Goal: Transaction & Acquisition: Obtain resource

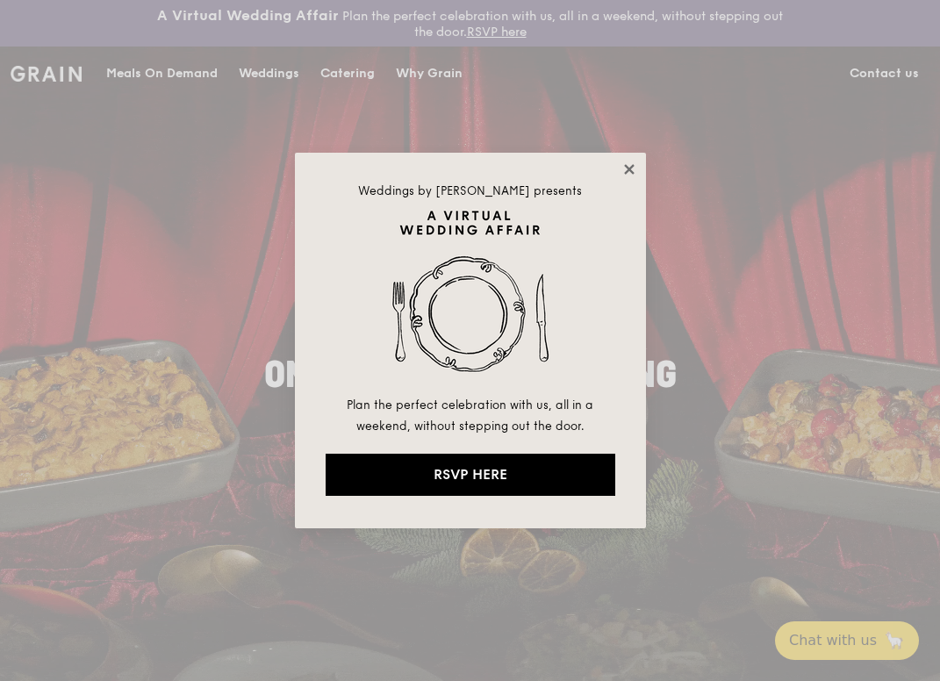
click at [636, 171] on icon at bounding box center [630, 170] width 16 height 16
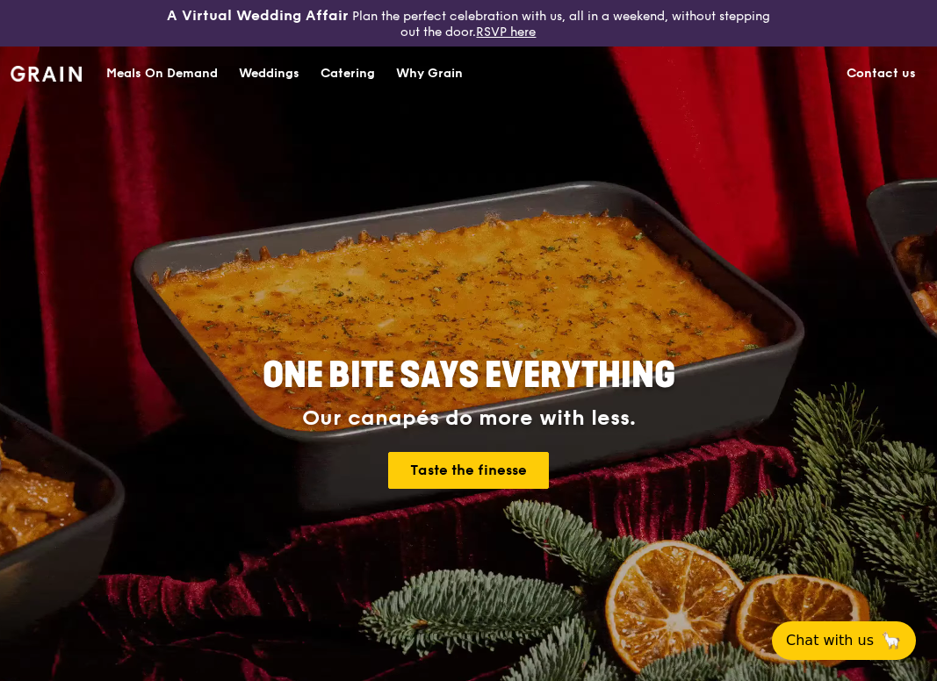
click at [362, 74] on div "Catering" at bounding box center [348, 73] width 54 height 53
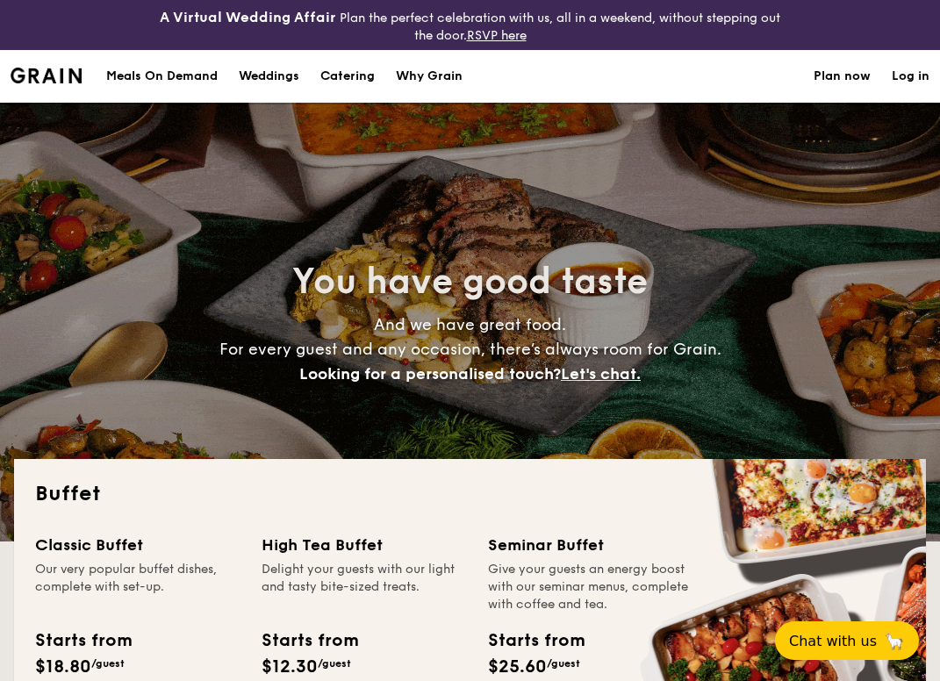
select select
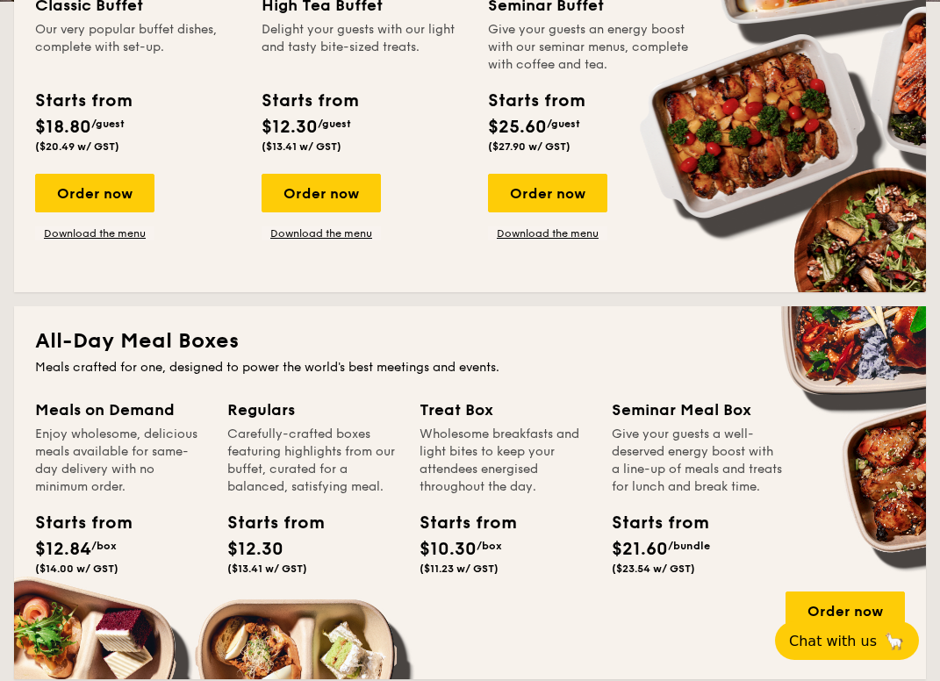
scroll to position [255, 0]
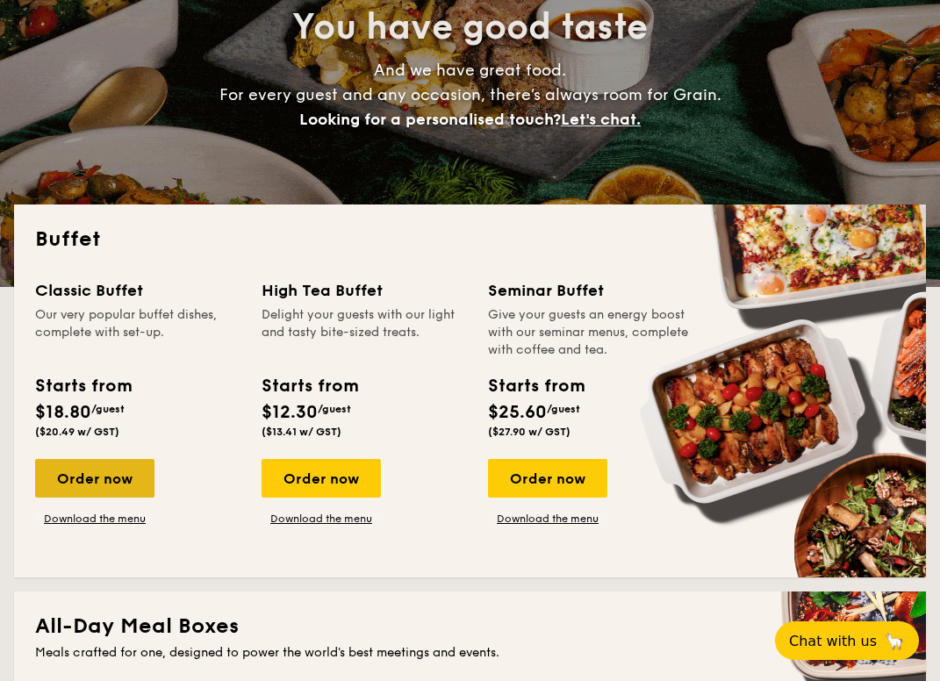
click at [125, 484] on div "Order now" at bounding box center [94, 478] width 119 height 39
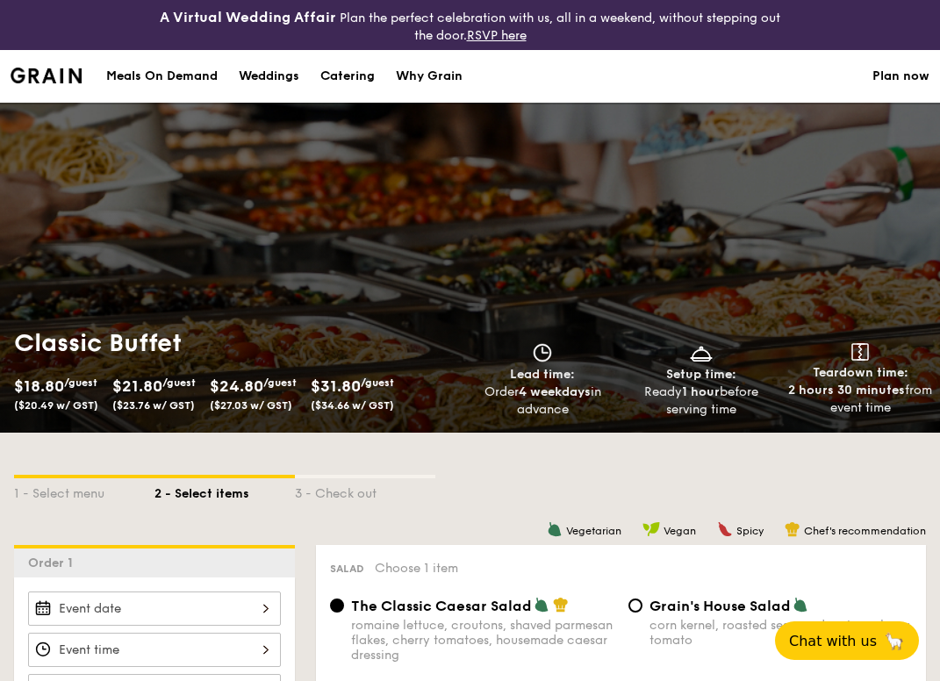
select select
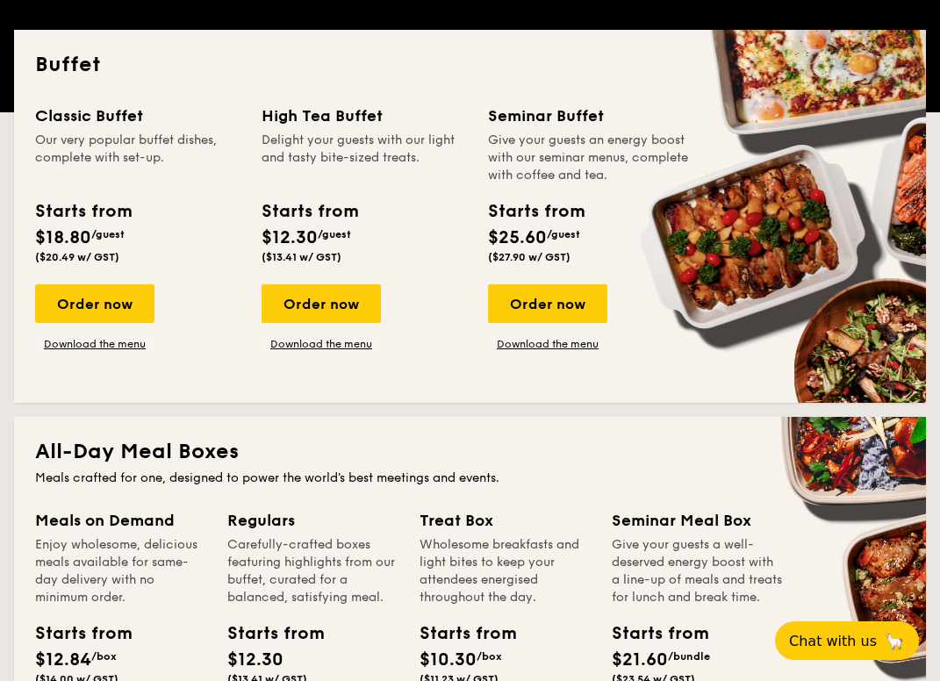
scroll to position [439, 0]
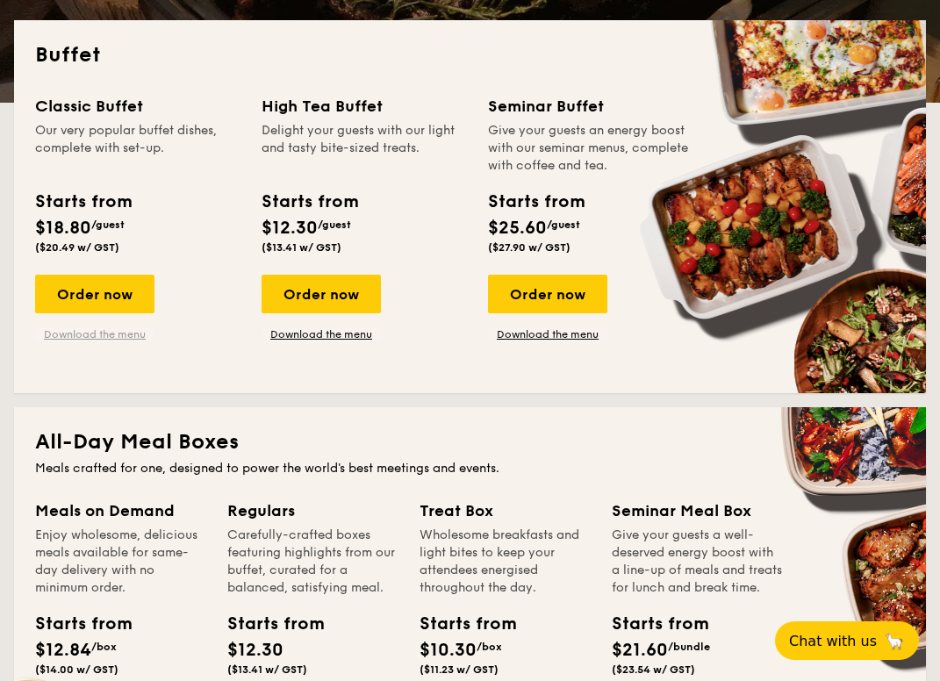
click at [119, 331] on link "Download the menu" at bounding box center [94, 335] width 119 height 14
